Goal: Transaction & Acquisition: Obtain resource

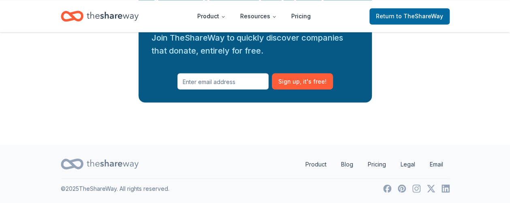
scroll to position [2359, 0]
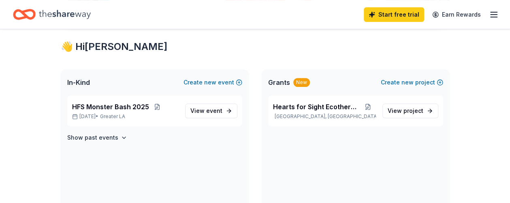
scroll to position [142, 0]
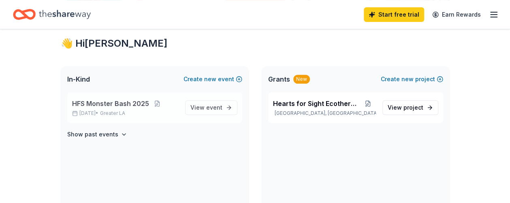
click at [131, 106] on span "HFS Monster Bash 2025" at bounding box center [110, 103] width 77 height 10
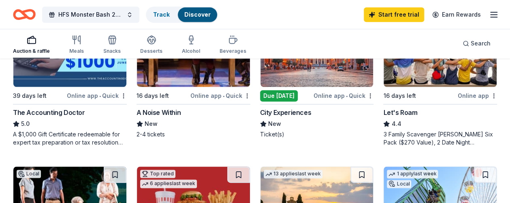
scroll to position [426, 0]
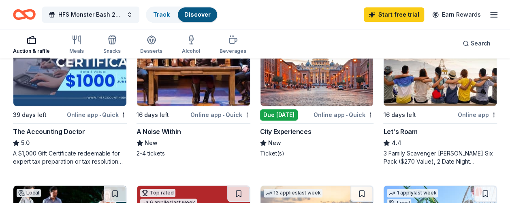
click at [260, 136] on div "City Experiences" at bounding box center [285, 131] width 51 height 10
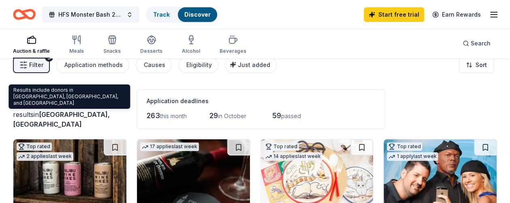
scroll to position [0, 0]
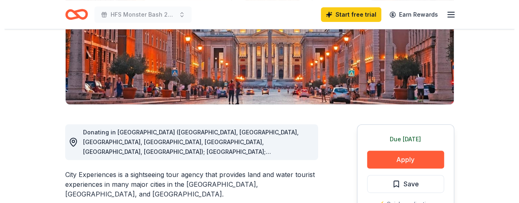
scroll to position [162, 0]
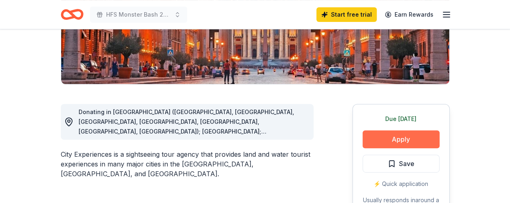
click at [398, 139] on button "Apply" at bounding box center [401, 139] width 77 height 18
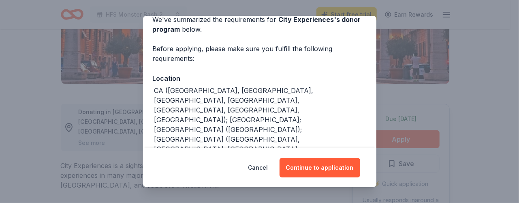
scroll to position [61, 0]
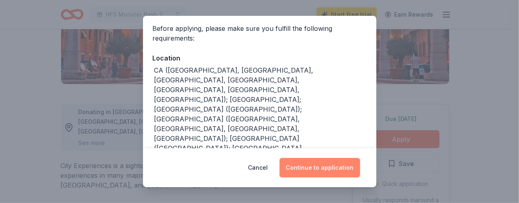
click at [315, 170] on button "Continue to application" at bounding box center [320, 167] width 81 height 19
